Goal: Information Seeking & Learning: Learn about a topic

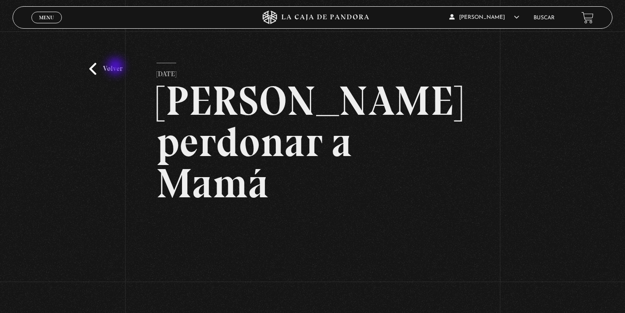
click at [117, 67] on link "Volver" at bounding box center [105, 69] width 33 height 12
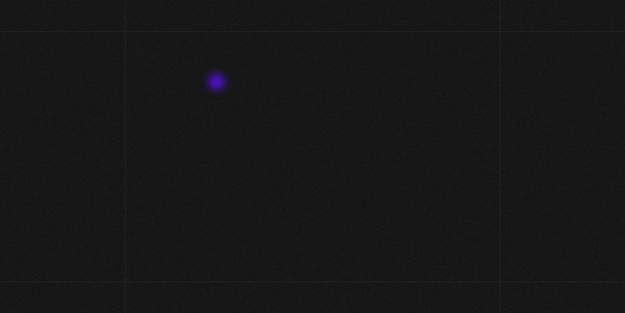
scroll to position [83, 0]
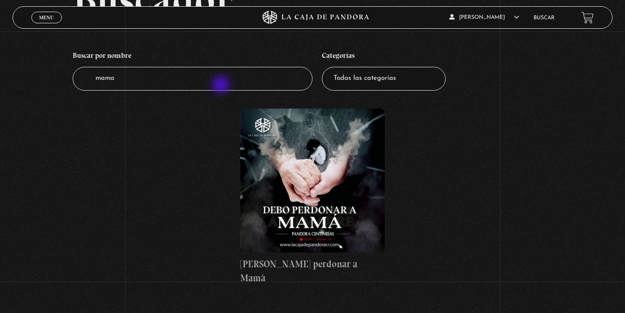
click at [222, 86] on input "mama" at bounding box center [193, 79] width 240 height 24
type input "m"
type input "perdón"
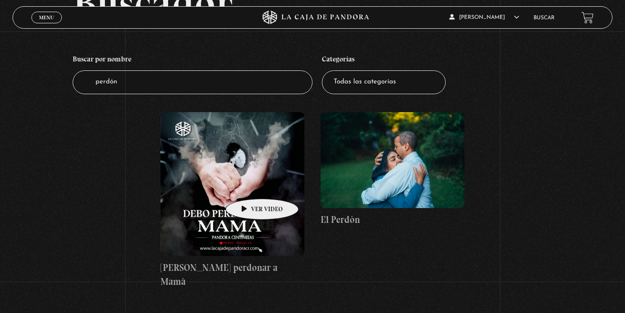
scroll to position [91, 0]
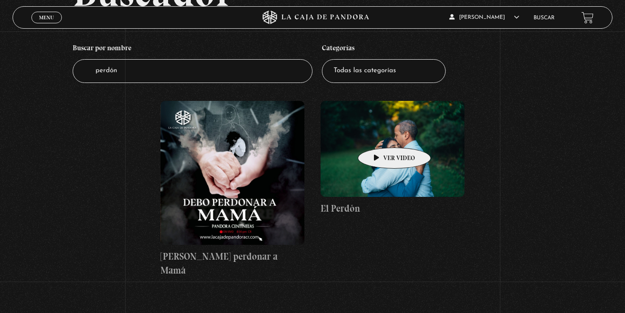
click at [380, 134] on figure at bounding box center [392, 149] width 144 height 96
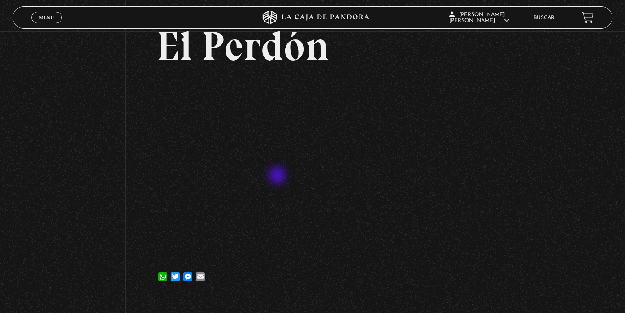
scroll to position [52, 0]
